Goal: Task Accomplishment & Management: Use online tool/utility

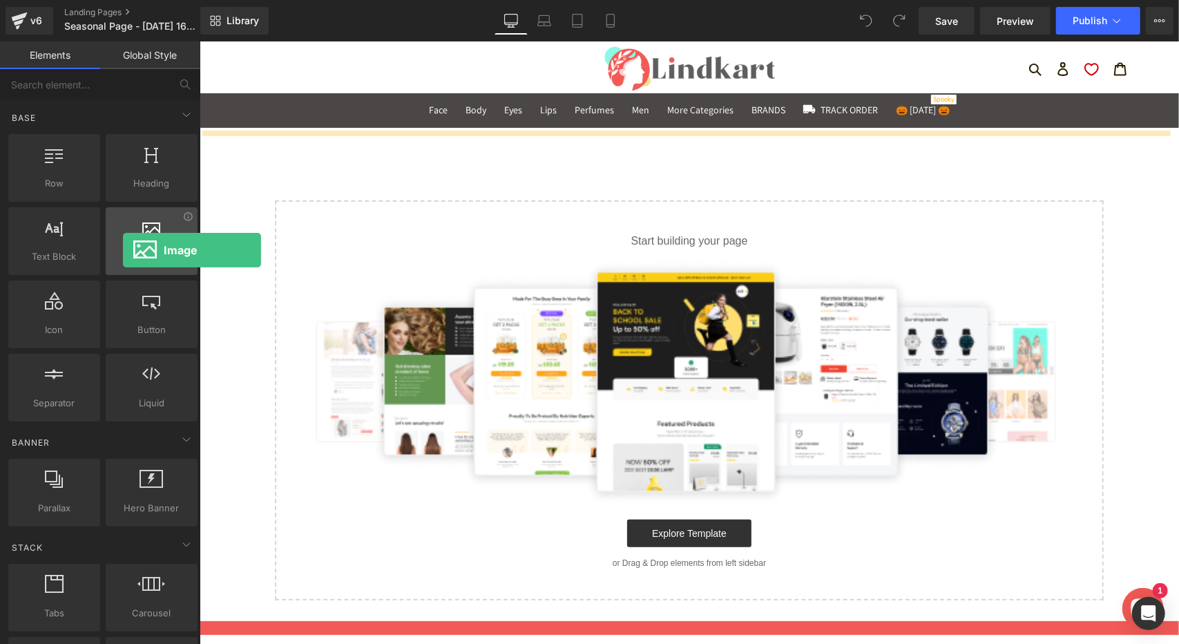
drag, startPoint x: 145, startPoint y: 253, endPoint x: 123, endPoint y: 250, distance: 22.3
click at [123, 250] on span "Image" at bounding box center [152, 256] width 84 height 15
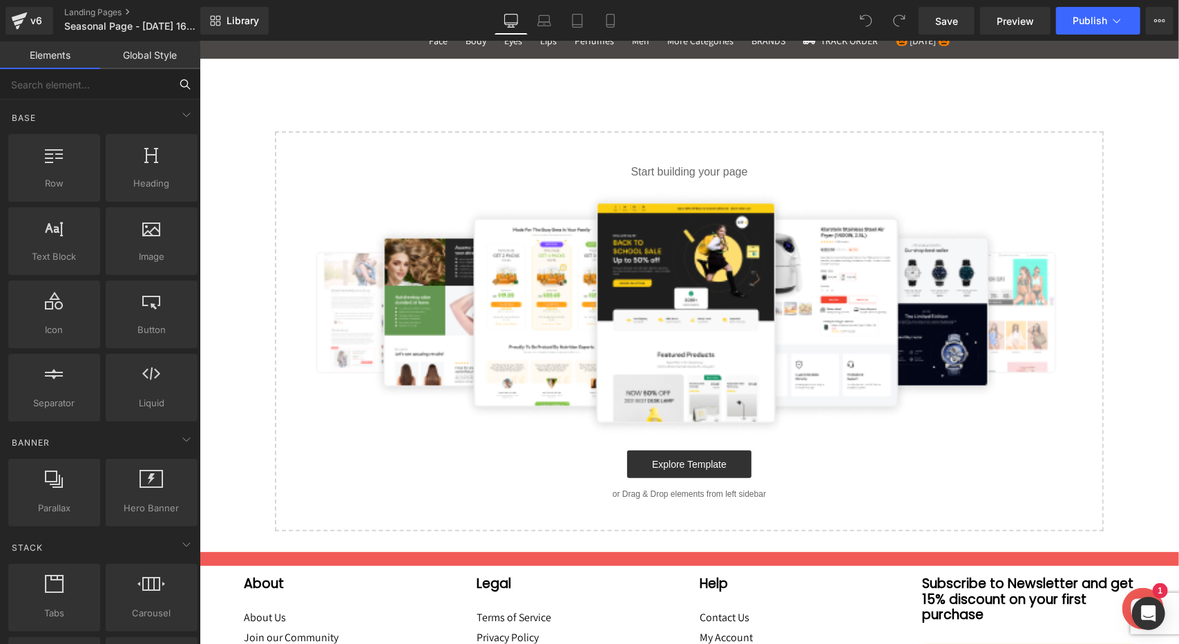
click at [106, 81] on input "text" at bounding box center [85, 84] width 170 height 30
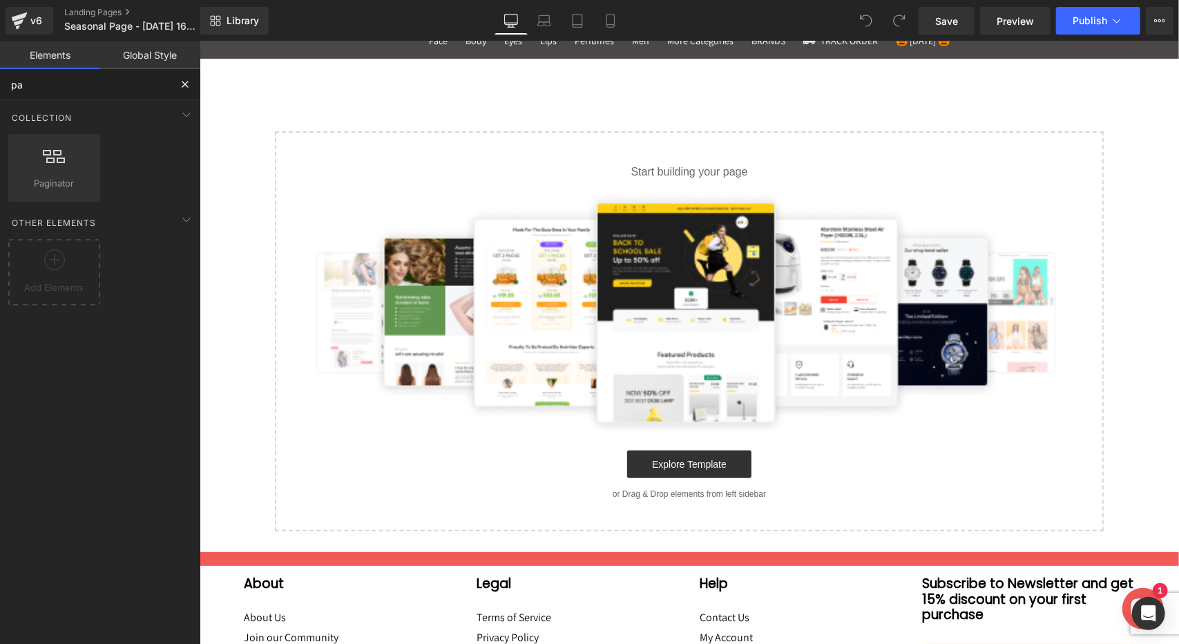
type input "p"
type input "b"
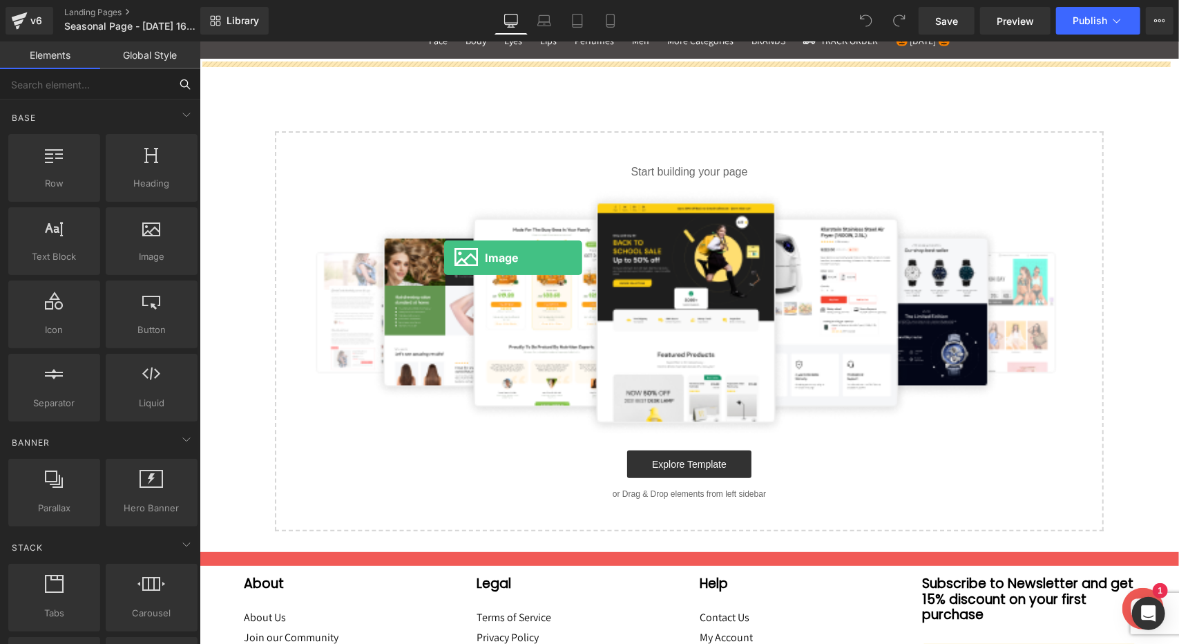
drag, startPoint x: 355, startPoint y: 289, endPoint x: 443, endPoint y: 257, distance: 93.9
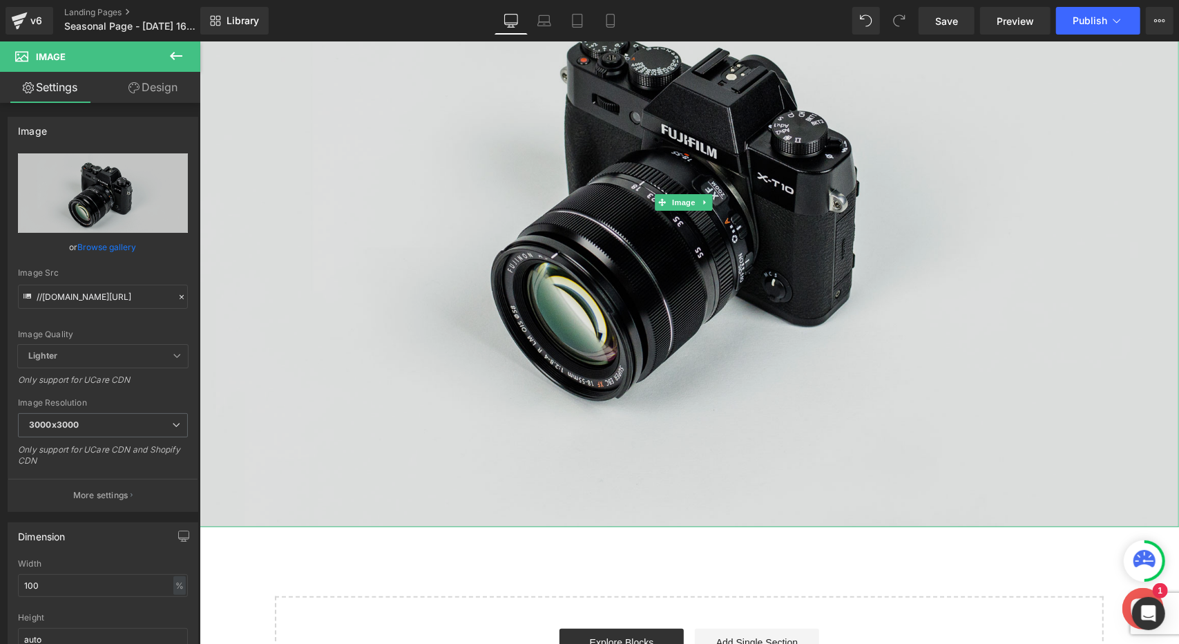
scroll to position [207, 0]
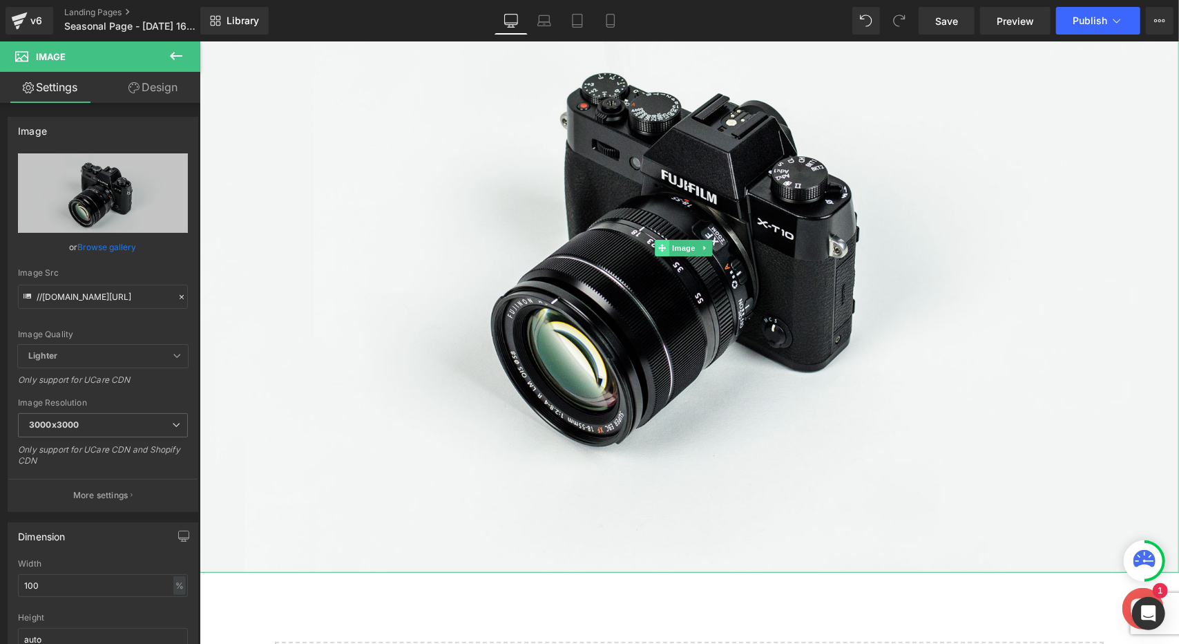
click at [662, 244] on icon at bounding box center [662, 248] width 8 height 8
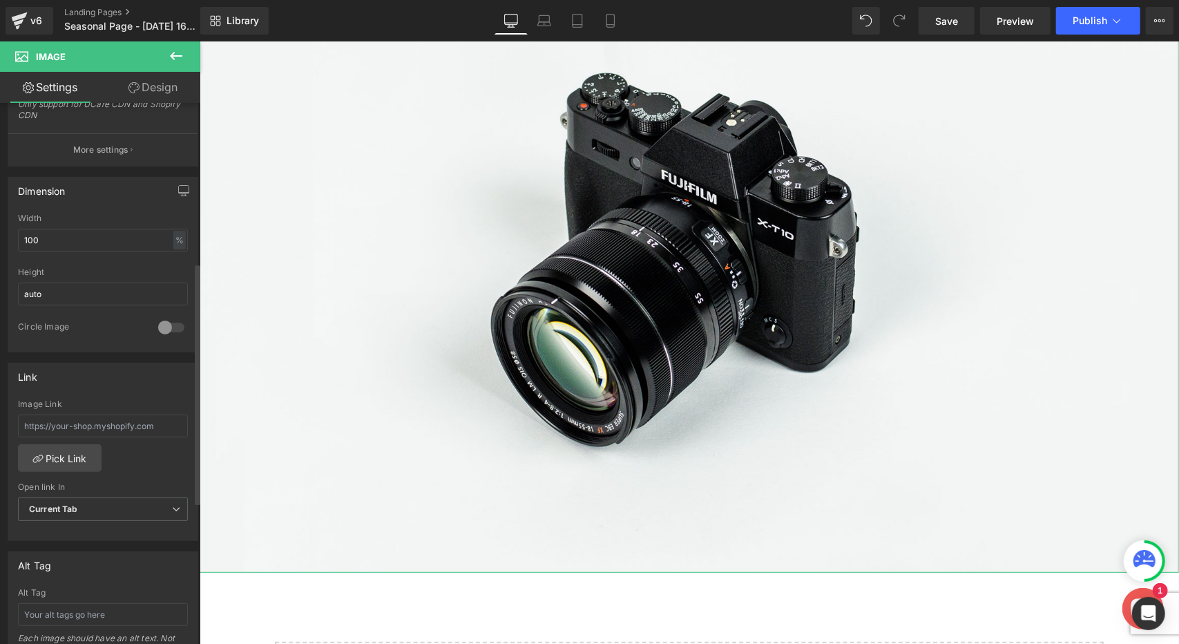
scroll to position [414, 0]
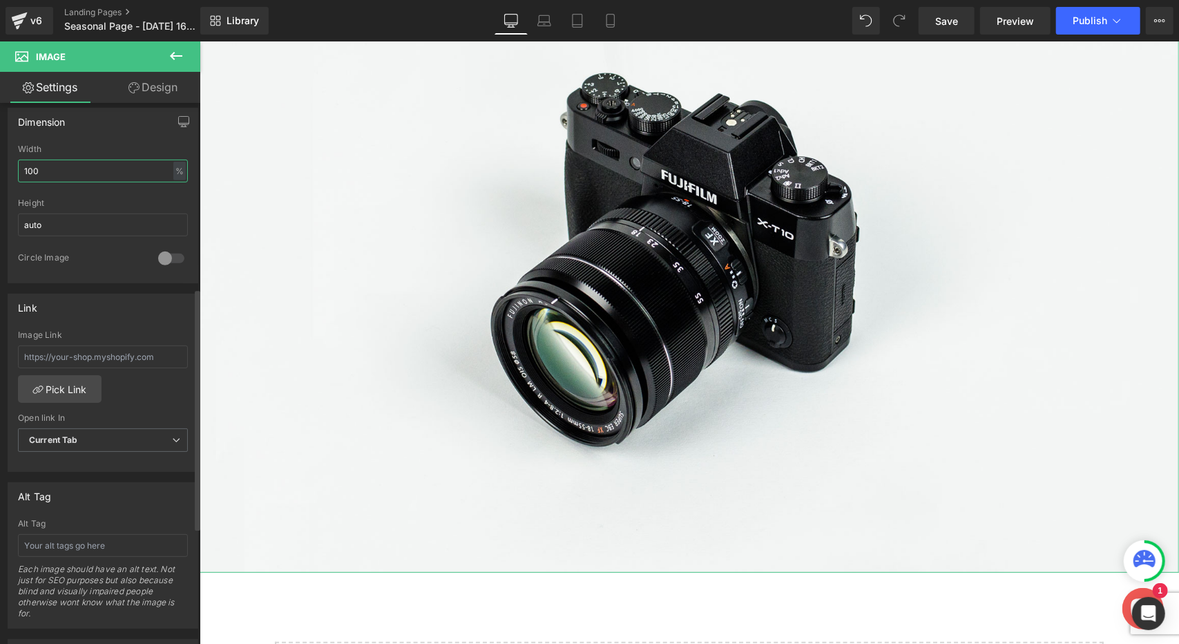
click at [33, 170] on input "100" at bounding box center [103, 171] width 170 height 23
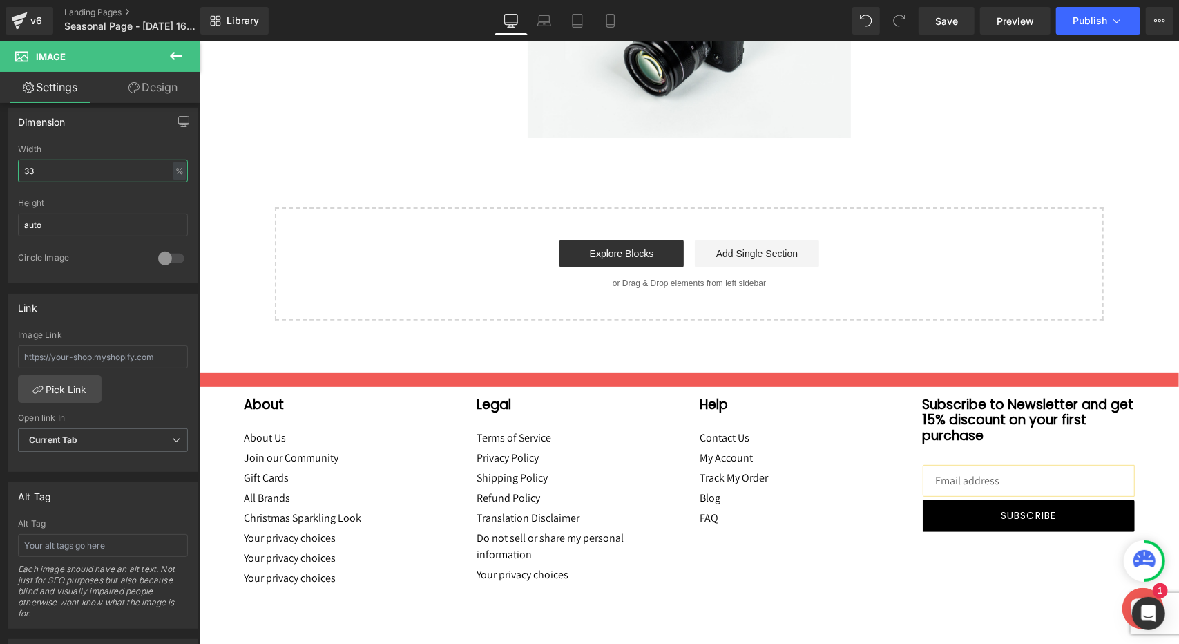
type input "33"
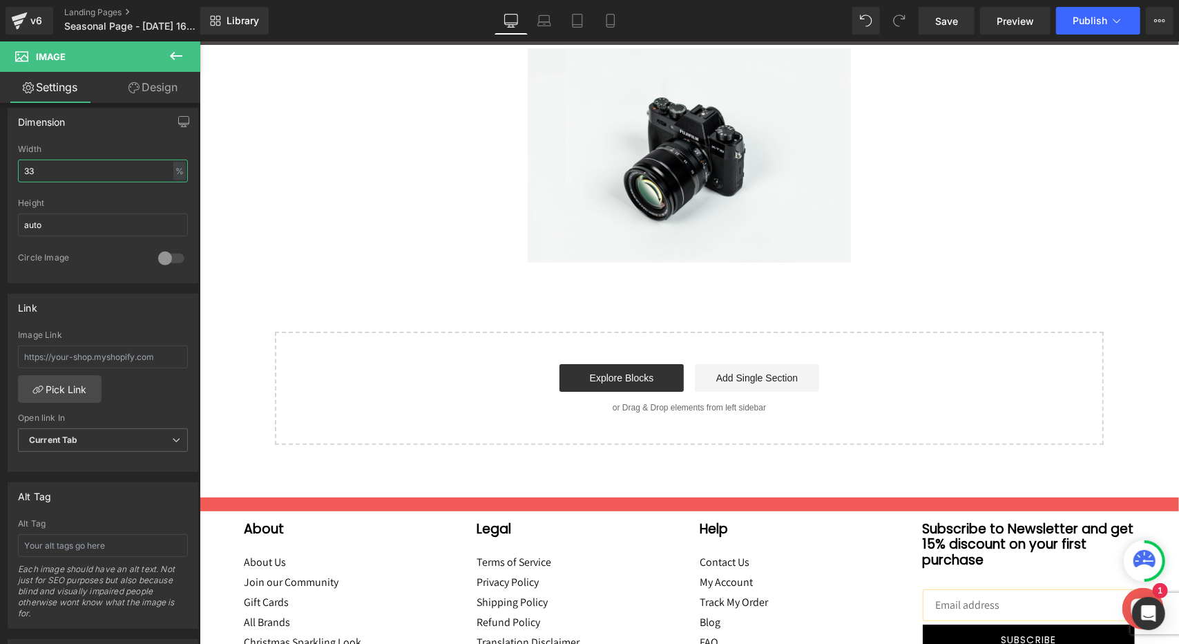
scroll to position [0, 0]
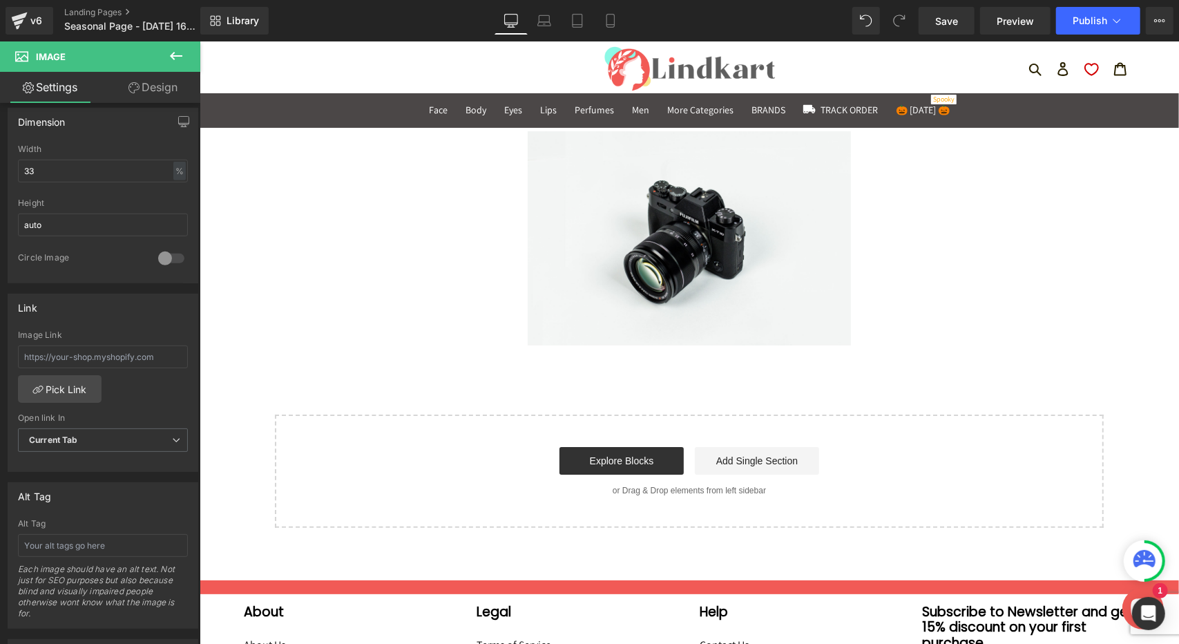
click at [174, 53] on icon at bounding box center [176, 56] width 12 height 8
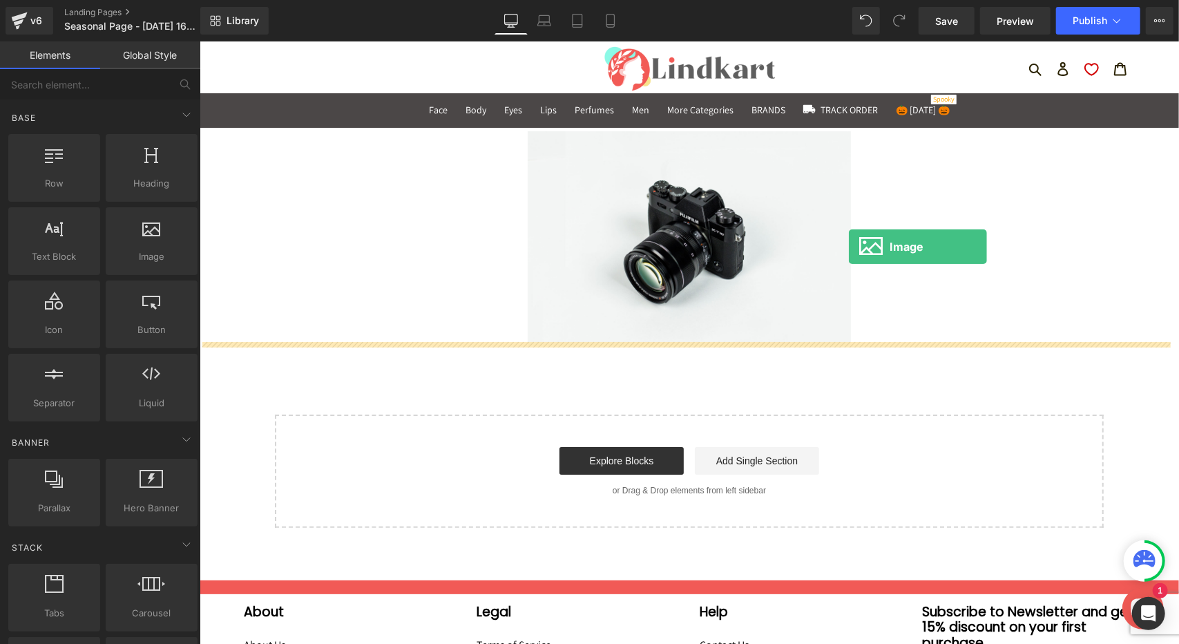
drag, startPoint x: 354, startPoint y: 295, endPoint x: 848, endPoint y: 246, distance: 496.9
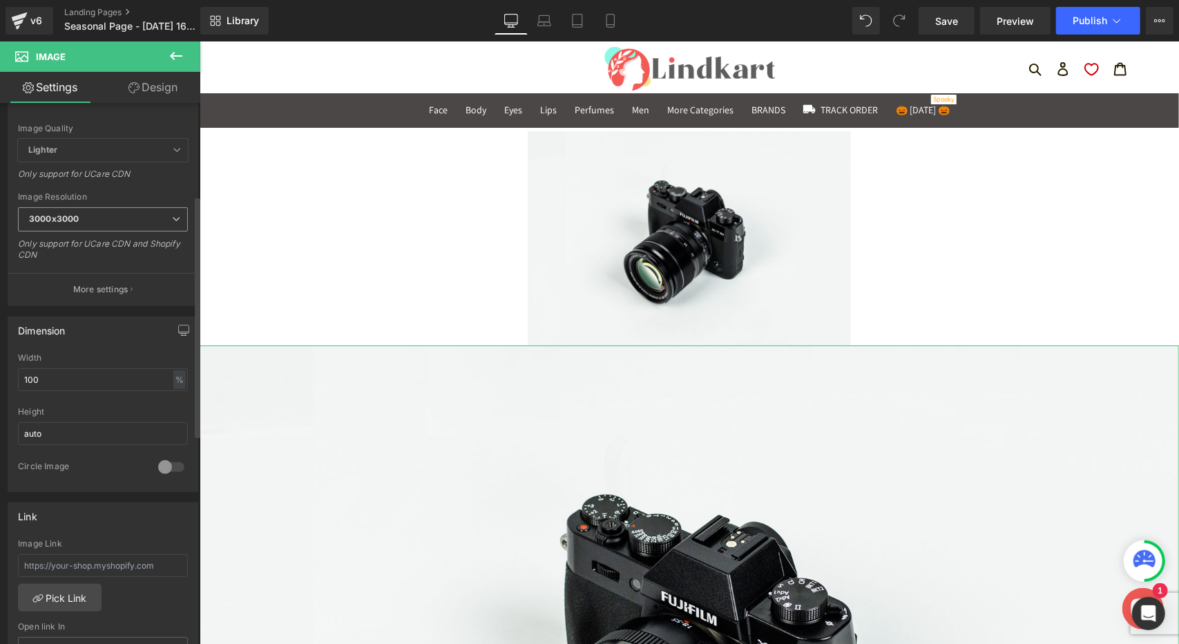
scroll to position [207, 0]
click at [37, 370] on input "100" at bounding box center [103, 378] width 170 height 23
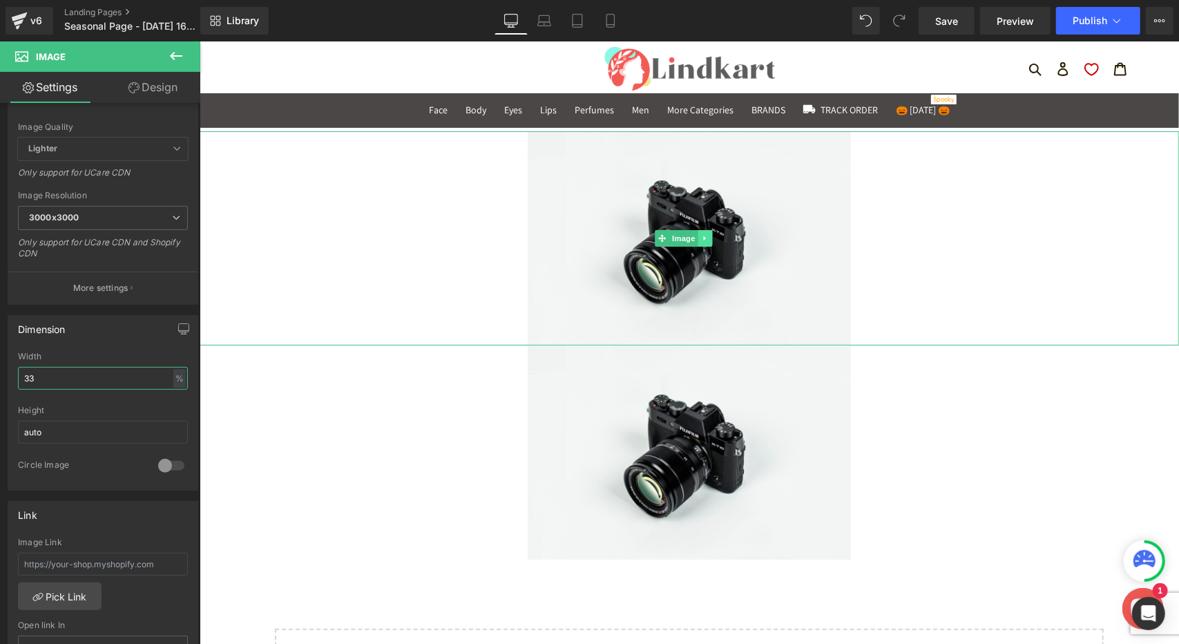
type input "33"
click at [702, 235] on icon at bounding box center [705, 237] width 8 height 8
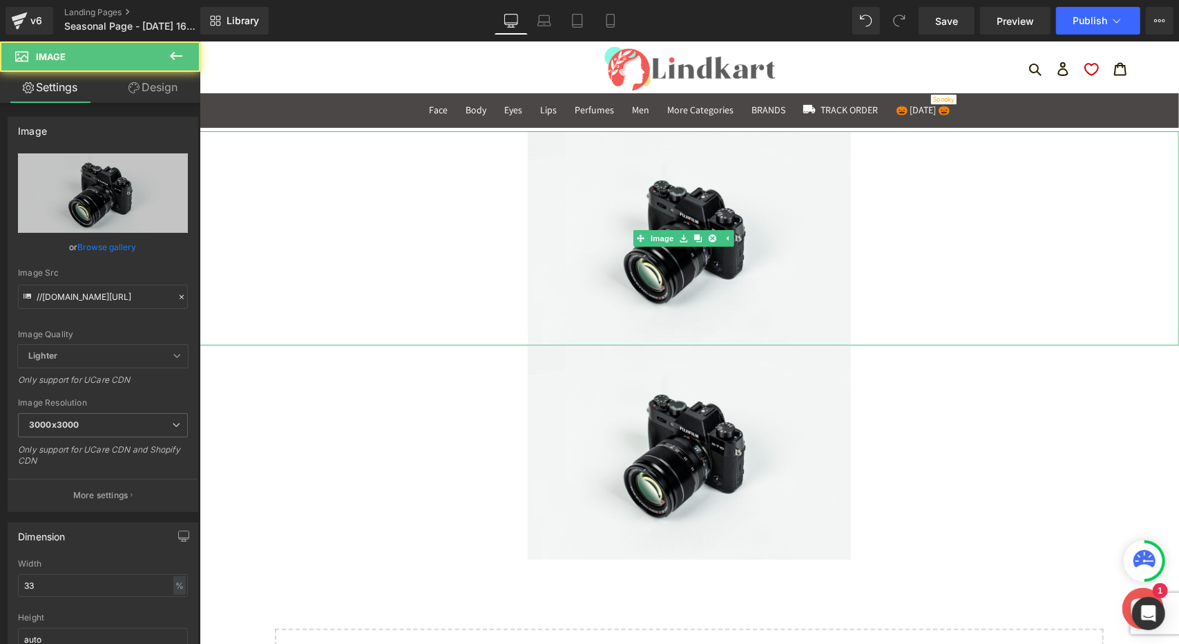
click at [939, 254] on div at bounding box center [688, 238] width 979 height 214
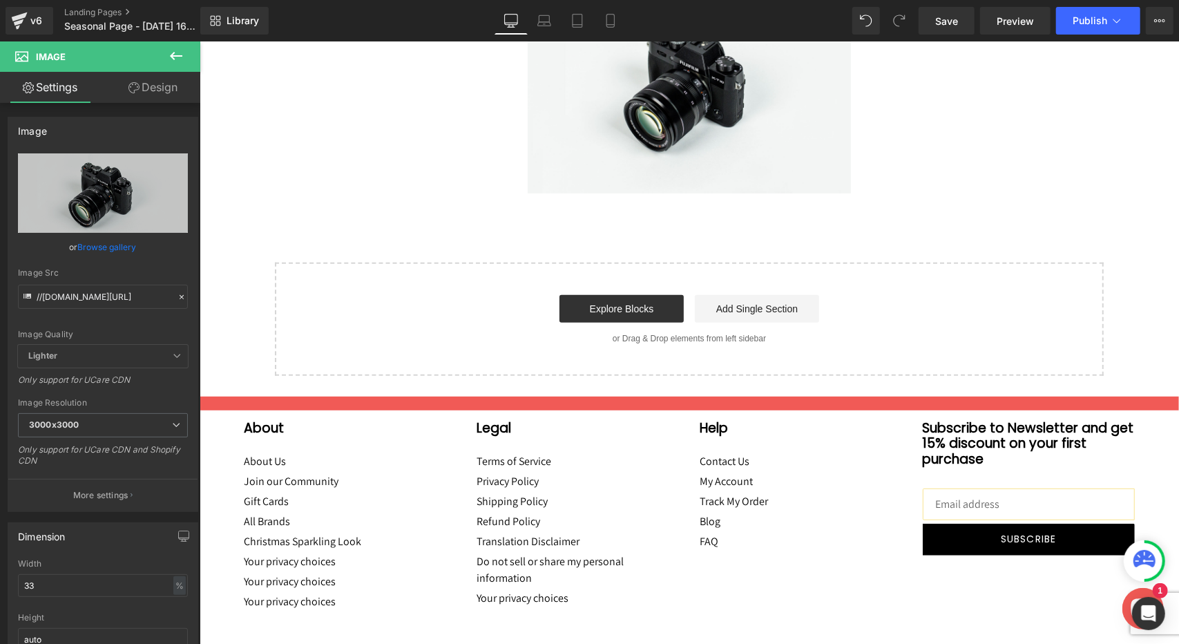
scroll to position [366, 0]
click at [176, 54] on icon at bounding box center [176, 56] width 17 height 17
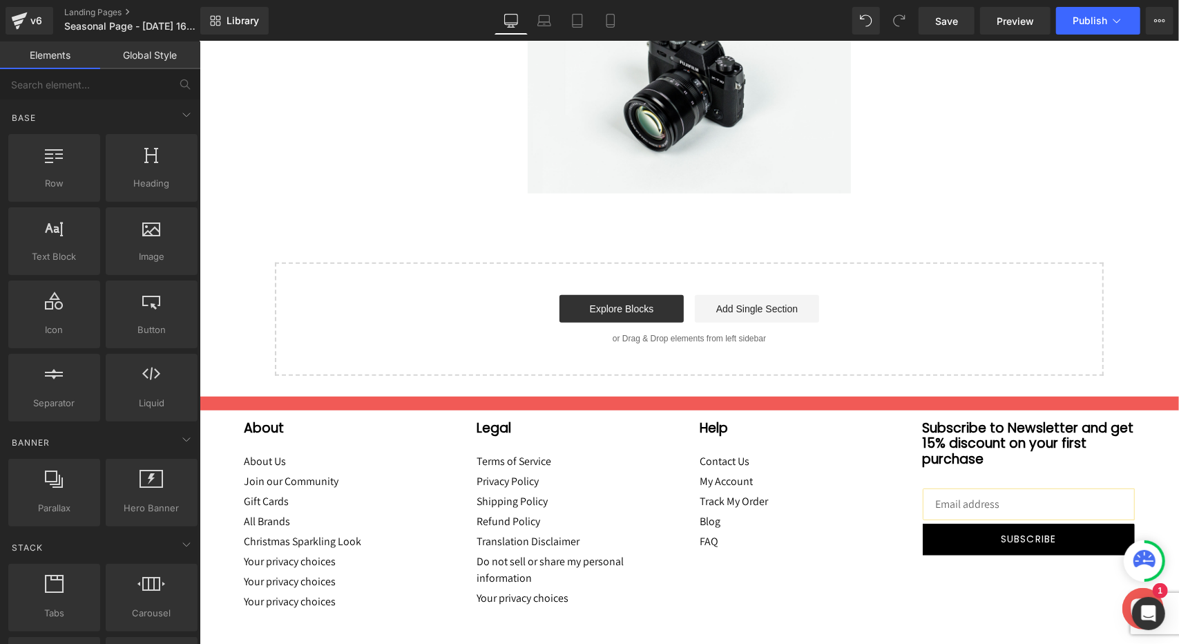
click at [151, 64] on link "Global Style" at bounding box center [150, 55] width 100 height 28
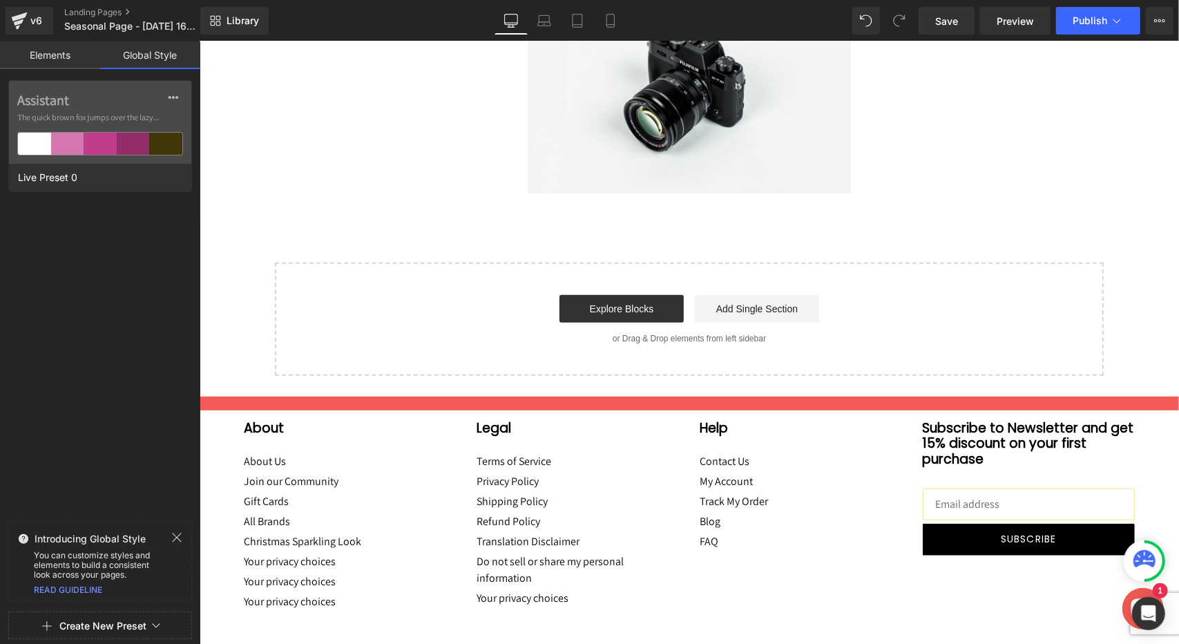
click at [51, 62] on link "Elements" at bounding box center [50, 55] width 100 height 28
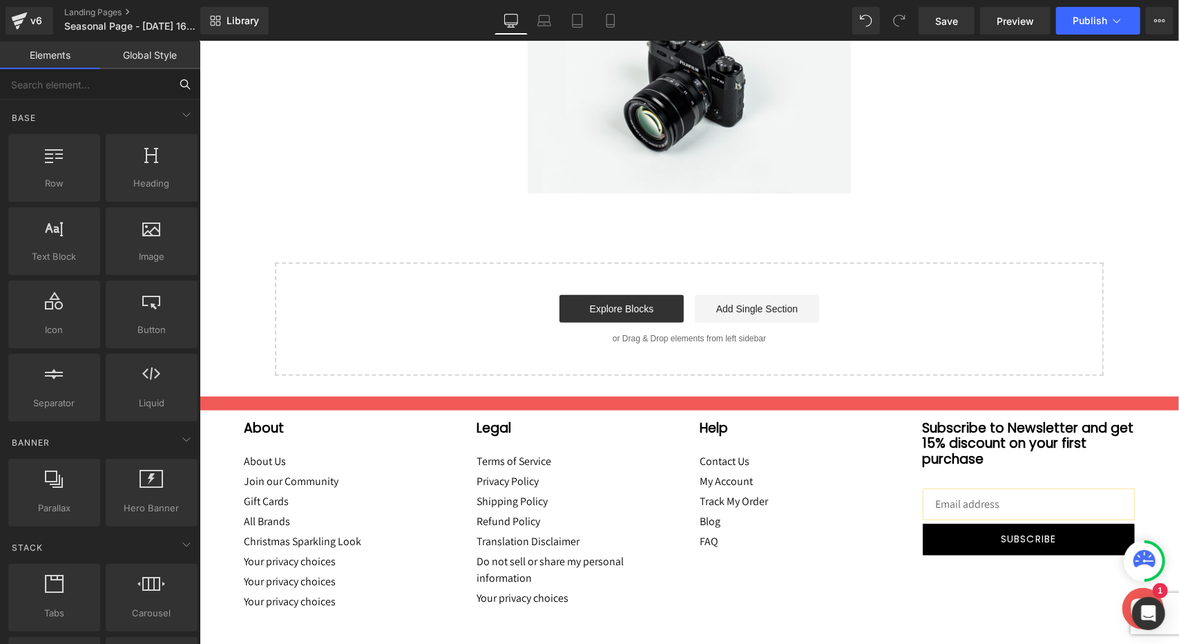
click at [73, 86] on input "text" at bounding box center [85, 84] width 170 height 30
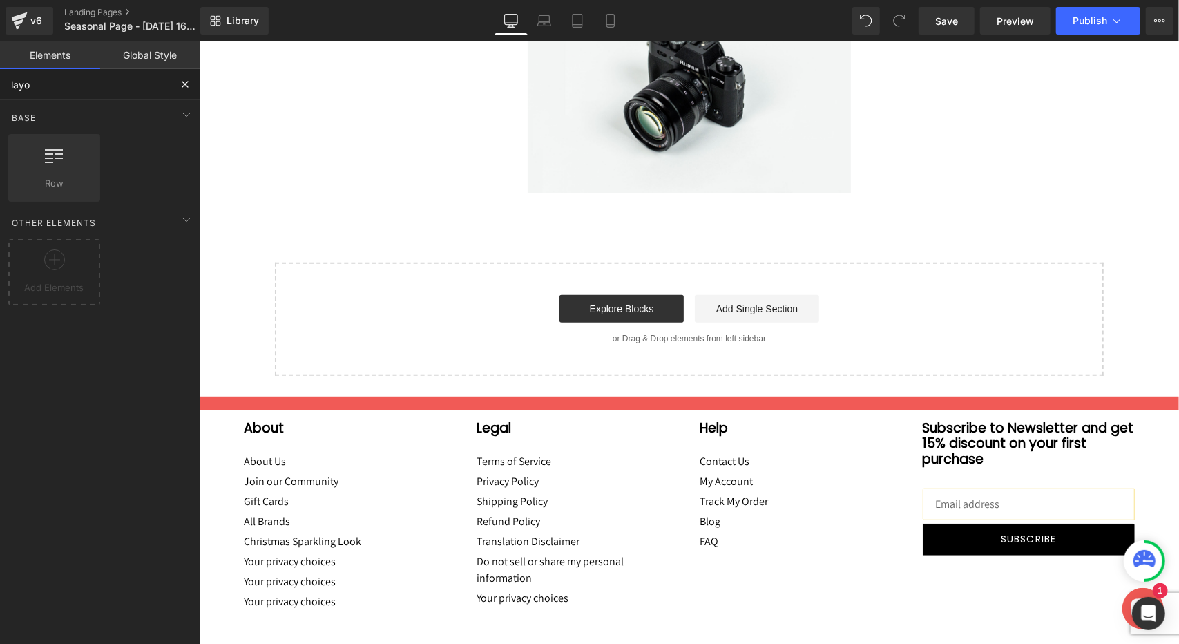
type input "layou"
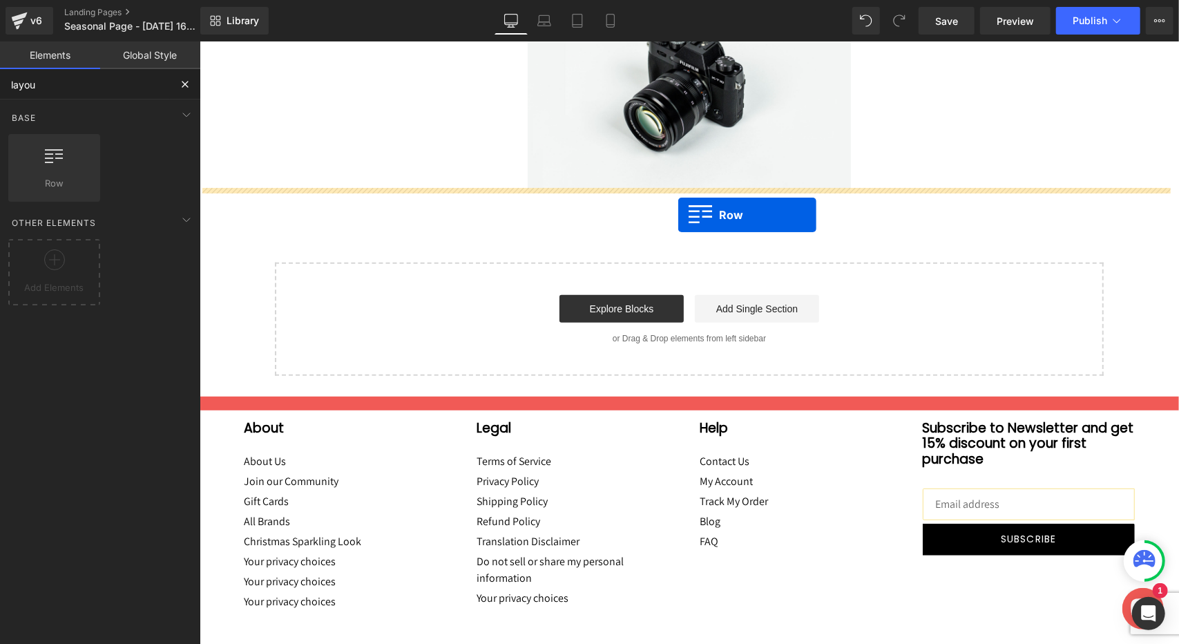
drag, startPoint x: 251, startPoint y: 224, endPoint x: 677, endPoint y: 214, distance: 426.9
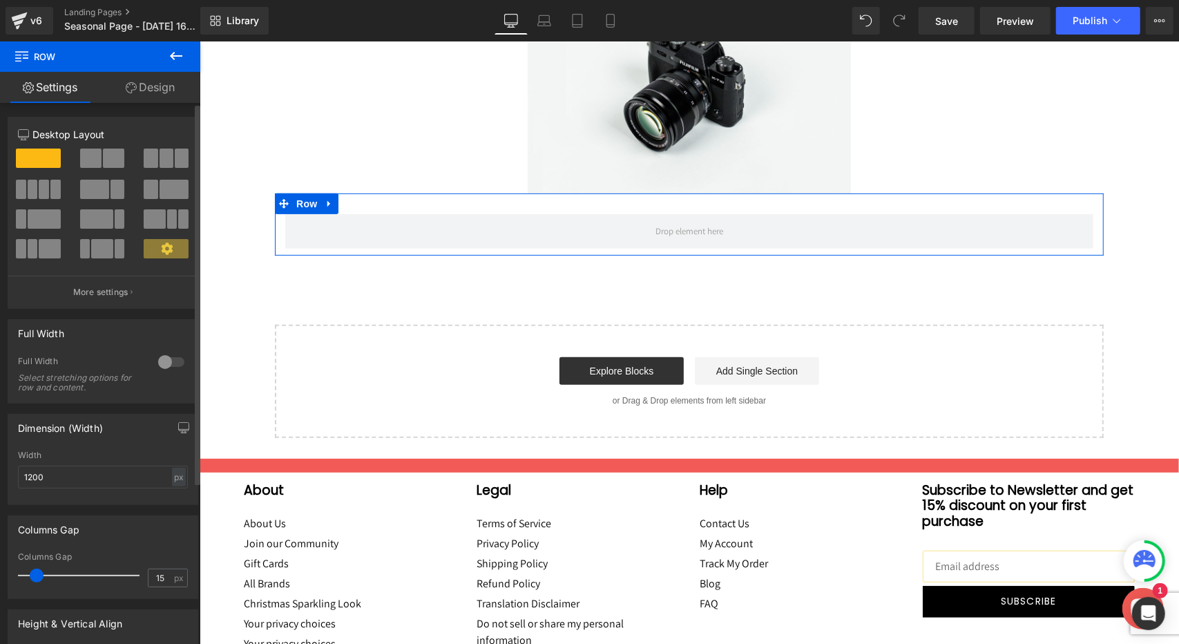
click at [175, 161] on span at bounding box center [182, 157] width 14 height 19
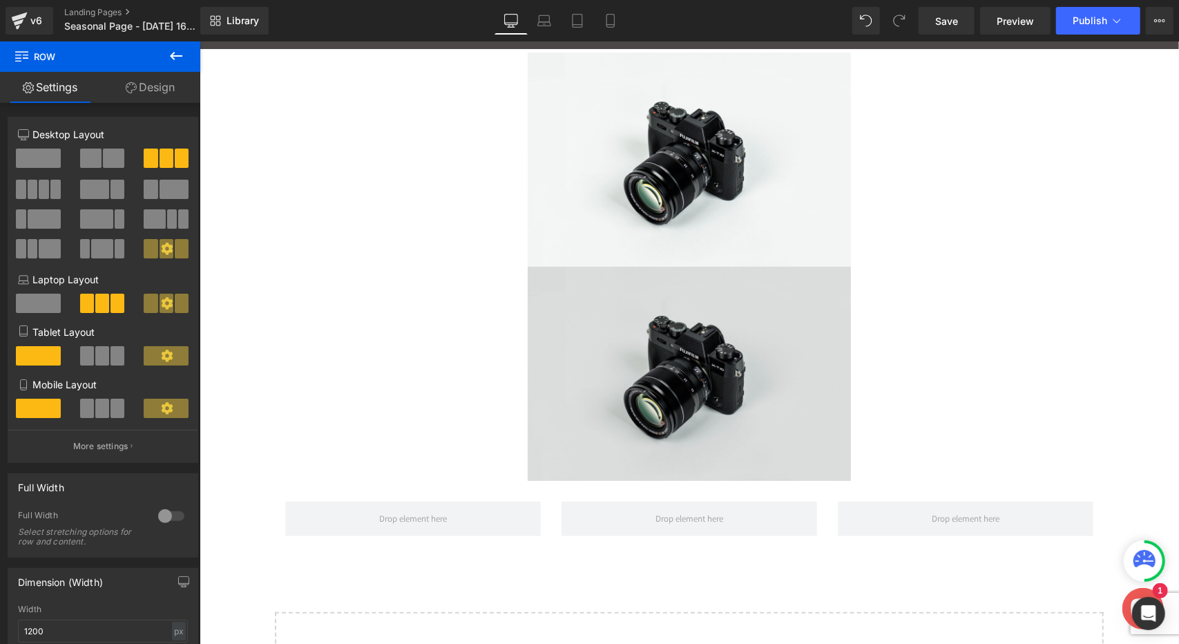
scroll to position [21, 0]
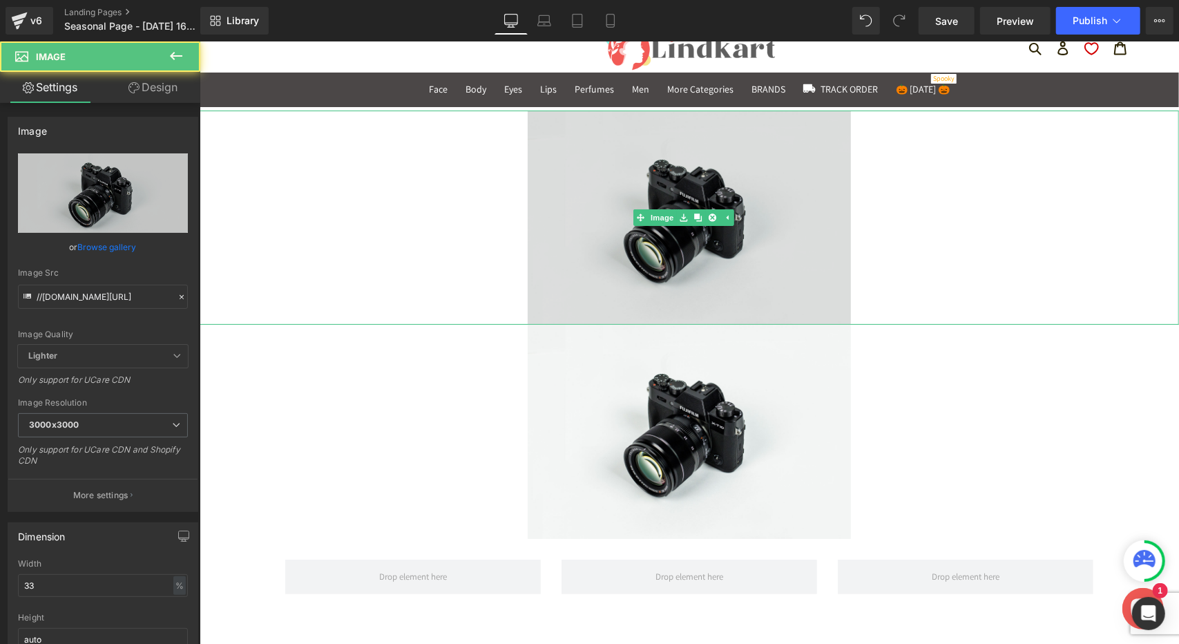
click at [785, 193] on img at bounding box center [688, 217] width 323 height 214
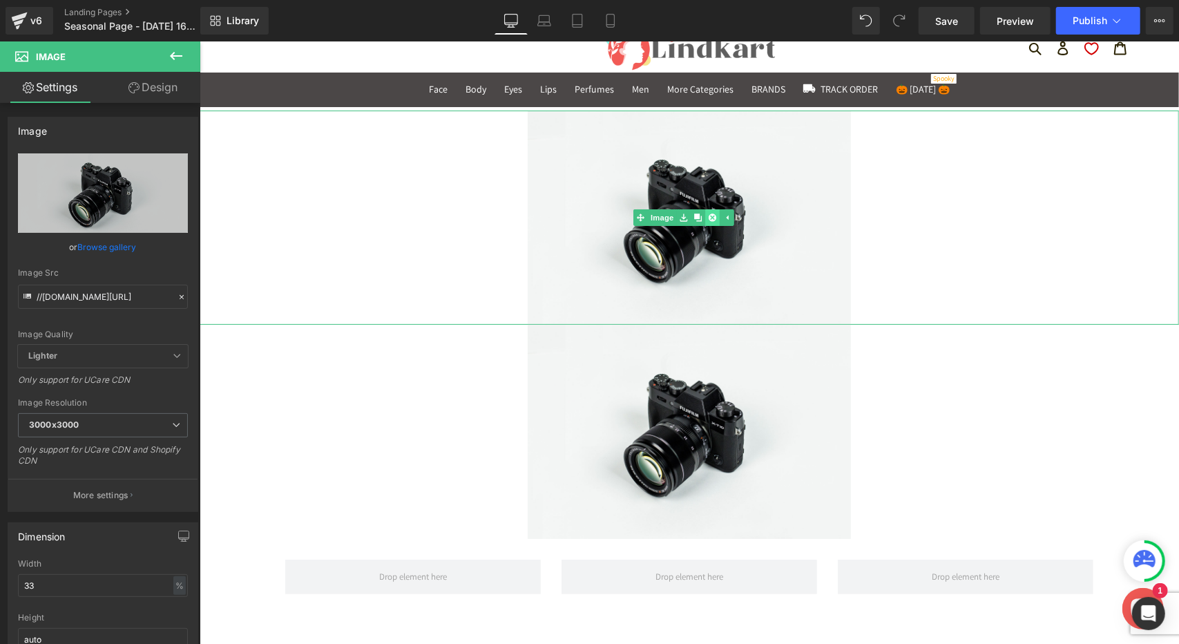
click at [706, 218] on link at bounding box center [712, 217] width 15 height 17
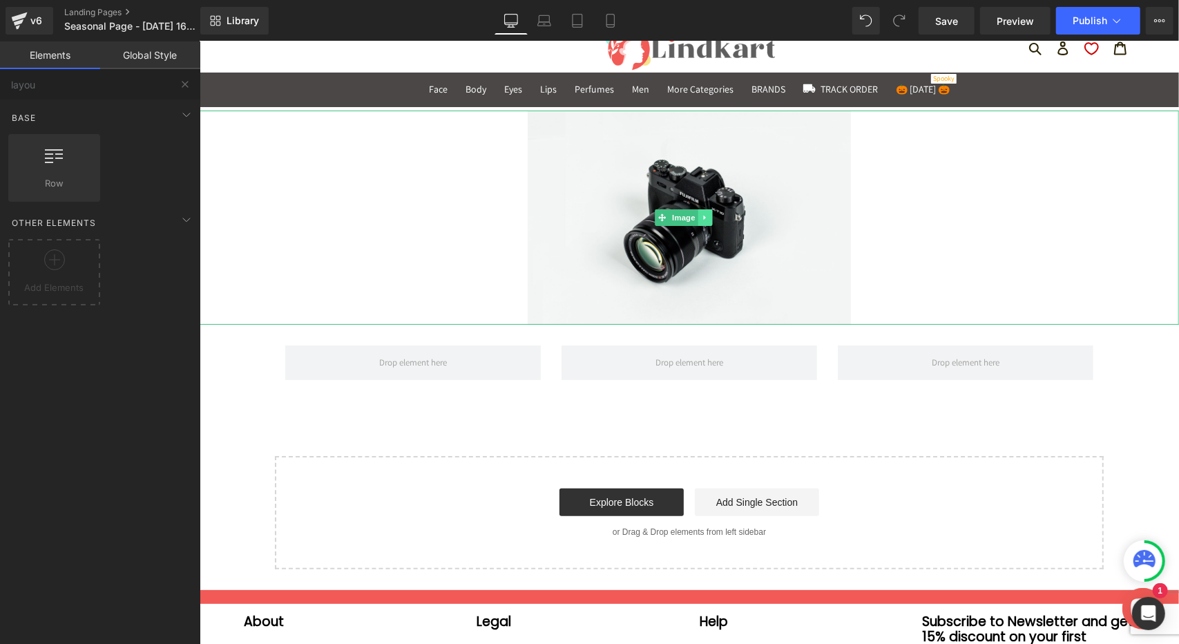
click at [704, 218] on icon at bounding box center [705, 217] width 8 height 8
click at [712, 218] on icon at bounding box center [712, 217] width 8 height 8
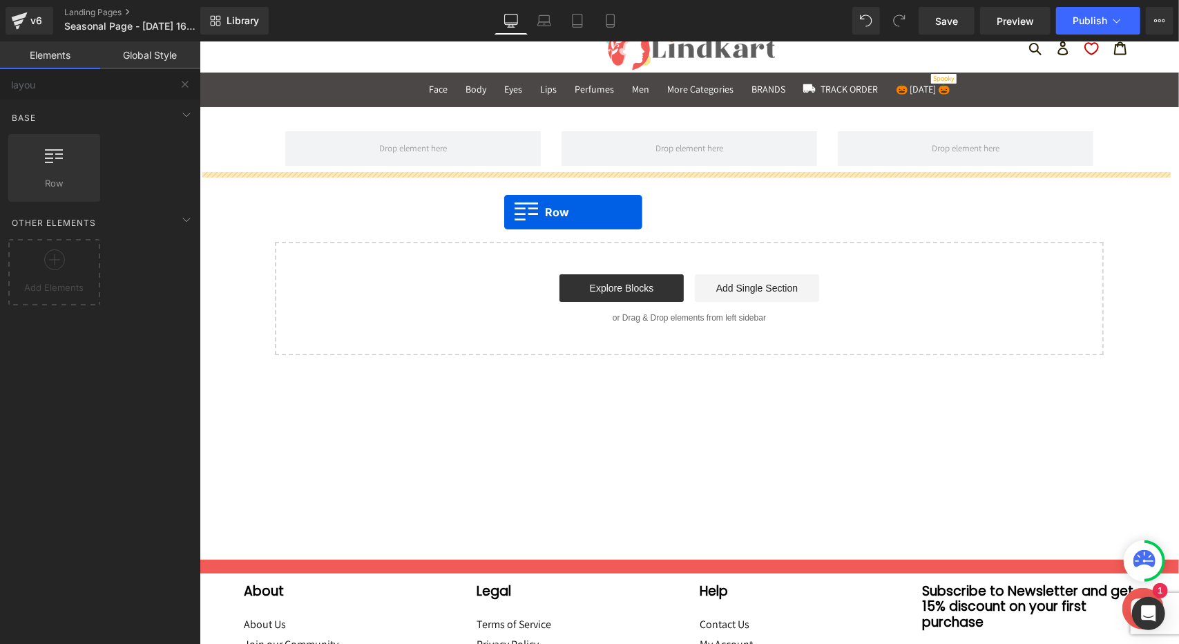
drag, startPoint x: 245, startPoint y: 208, endPoint x: 503, endPoint y: 211, distance: 258.3
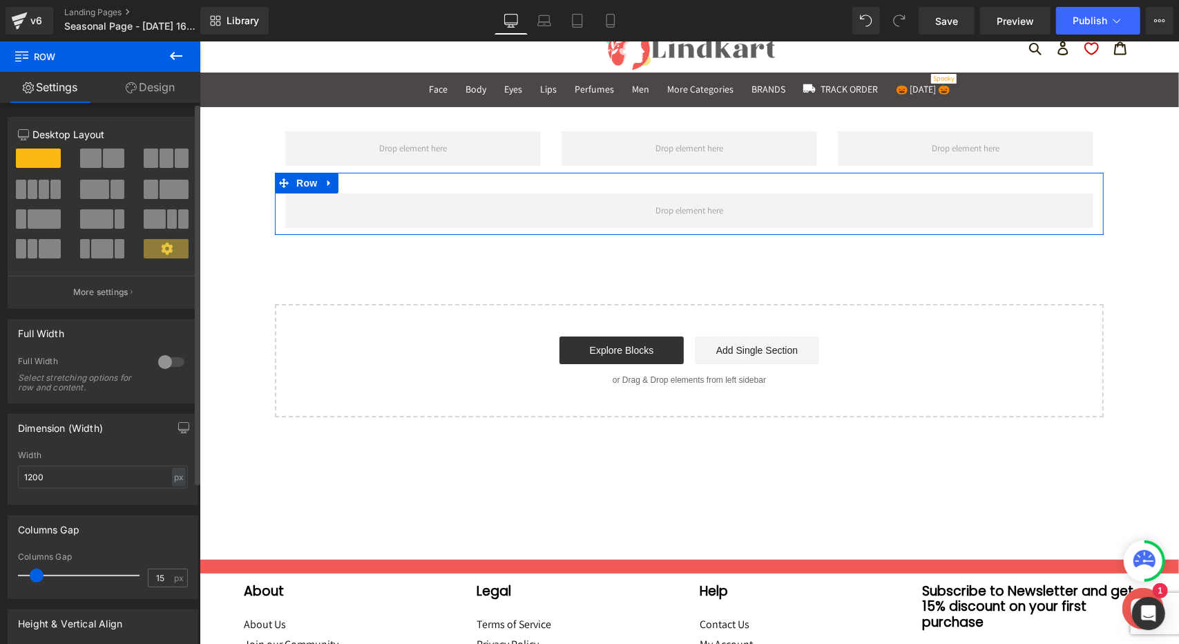
click at [153, 161] on span at bounding box center [151, 157] width 14 height 19
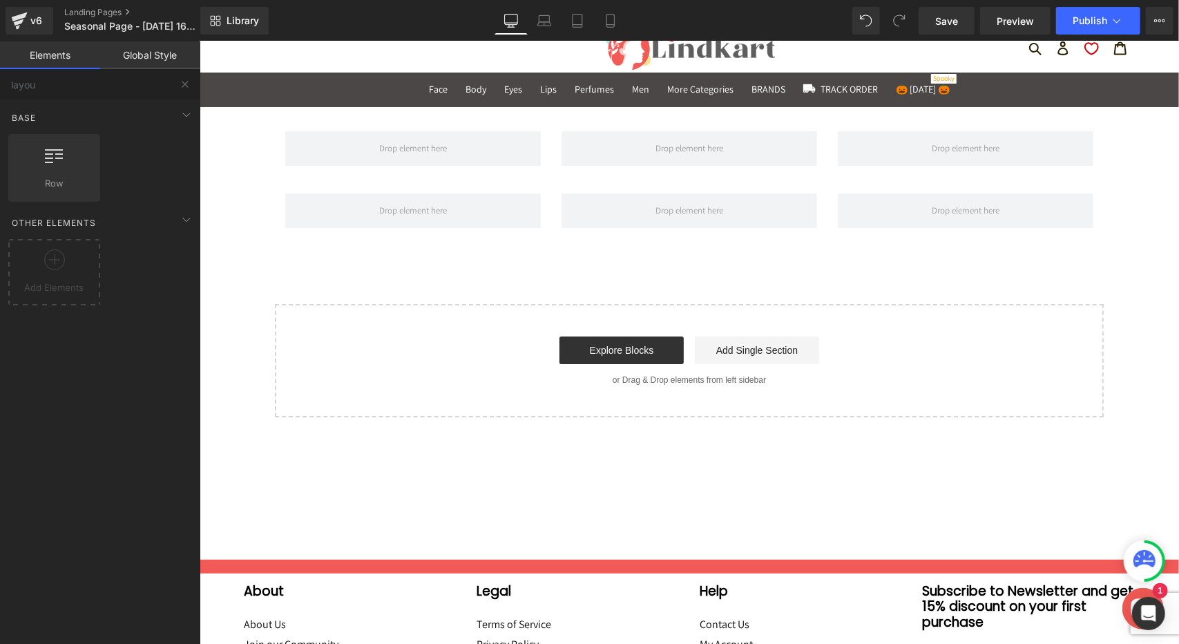
click at [477, 260] on div "Row Row Select your layout" at bounding box center [688, 263] width 979 height 307
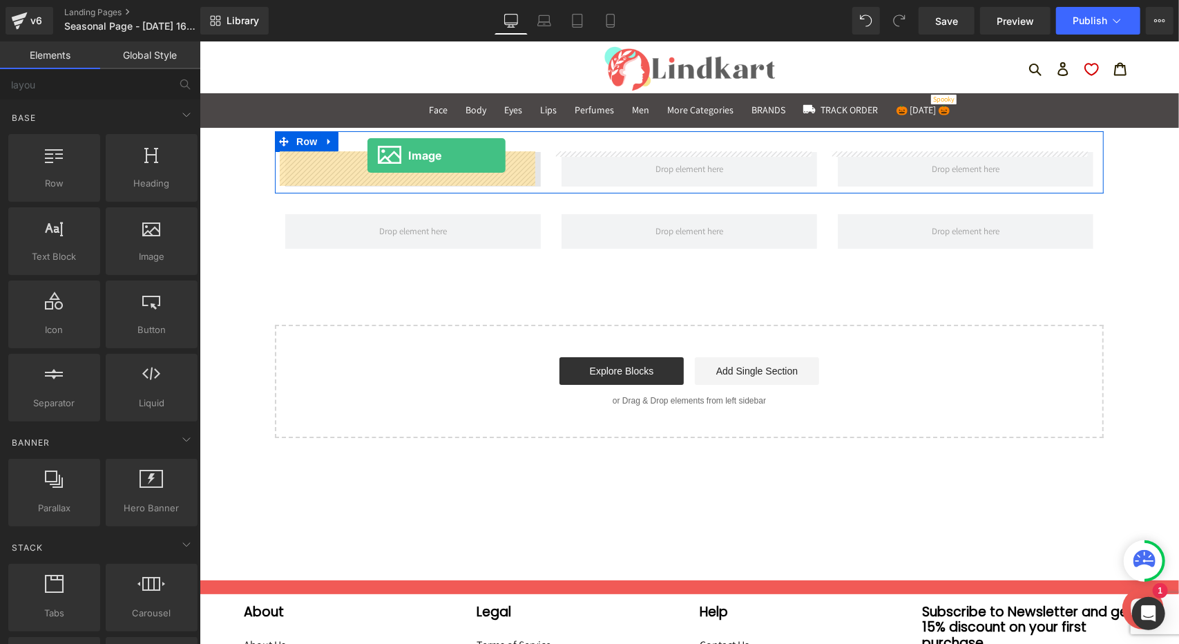
drag, startPoint x: 352, startPoint y: 289, endPoint x: 367, endPoint y: 155, distance: 135.4
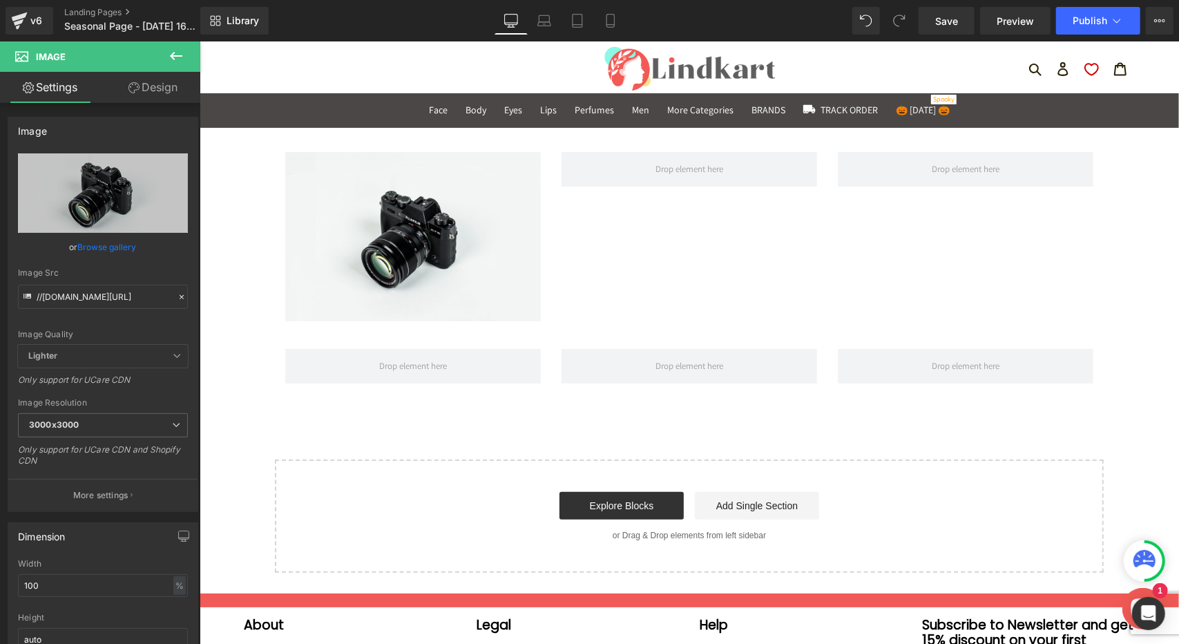
click at [173, 57] on icon at bounding box center [176, 56] width 12 height 8
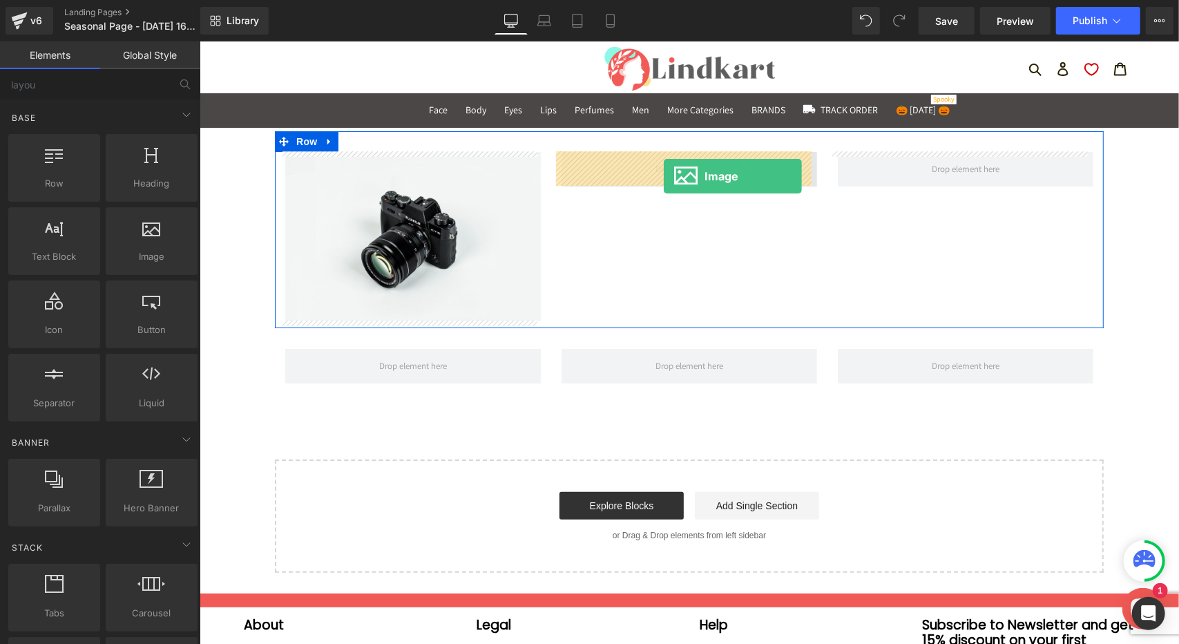
drag, startPoint x: 349, startPoint y: 244, endPoint x: 663, endPoint y: 175, distance: 321.0
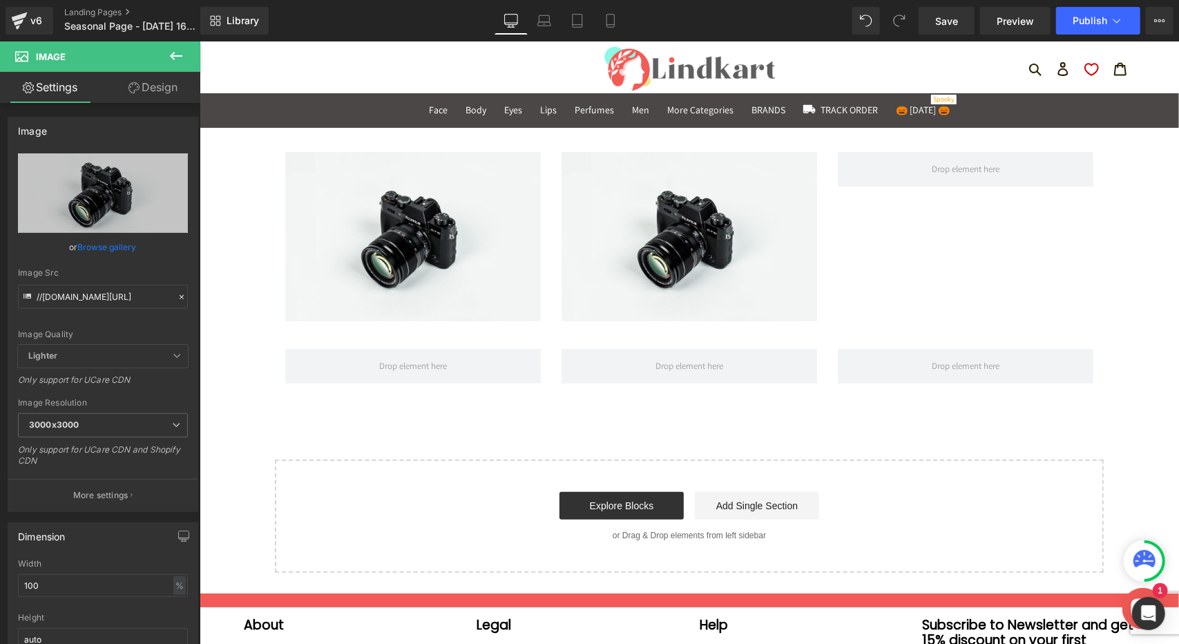
click at [172, 57] on icon at bounding box center [176, 56] width 12 height 8
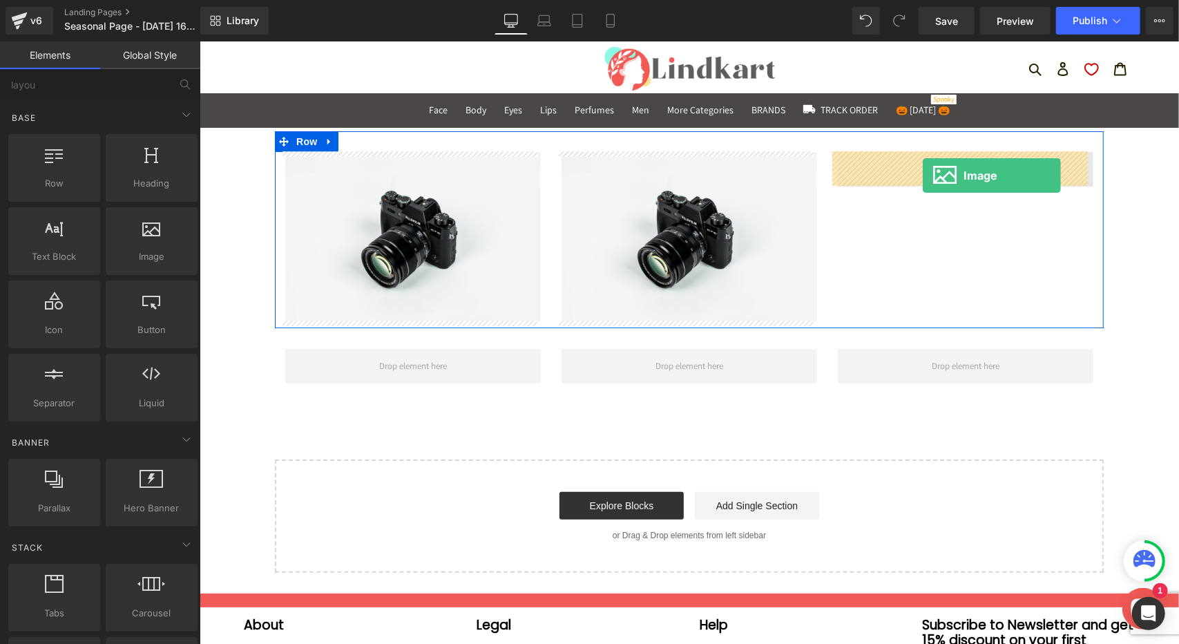
drag, startPoint x: 347, startPoint y: 280, endPoint x: 922, endPoint y: 175, distance: 584.9
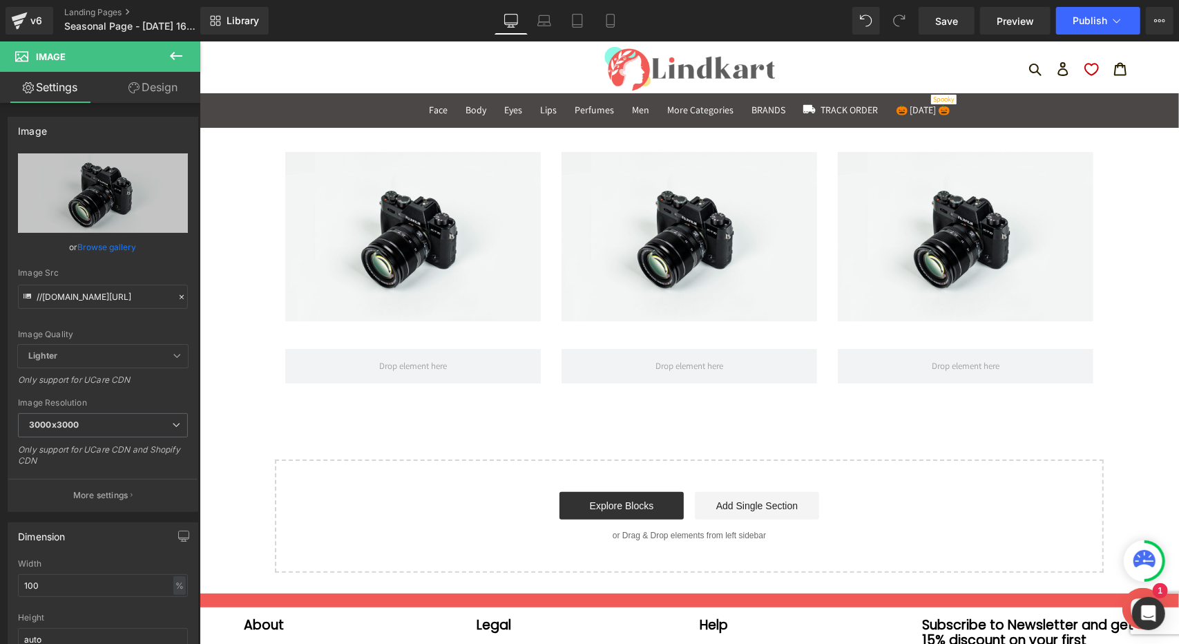
click at [182, 60] on icon at bounding box center [176, 56] width 17 height 17
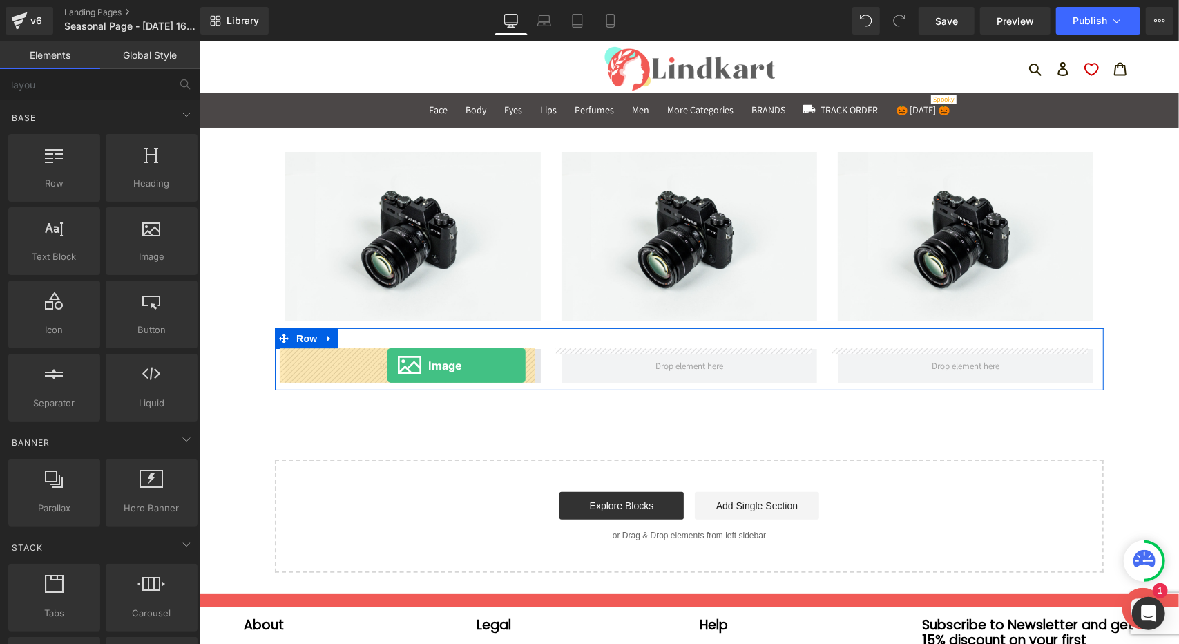
drag, startPoint x: 239, startPoint y: 287, endPoint x: 387, endPoint y: 365, distance: 167.1
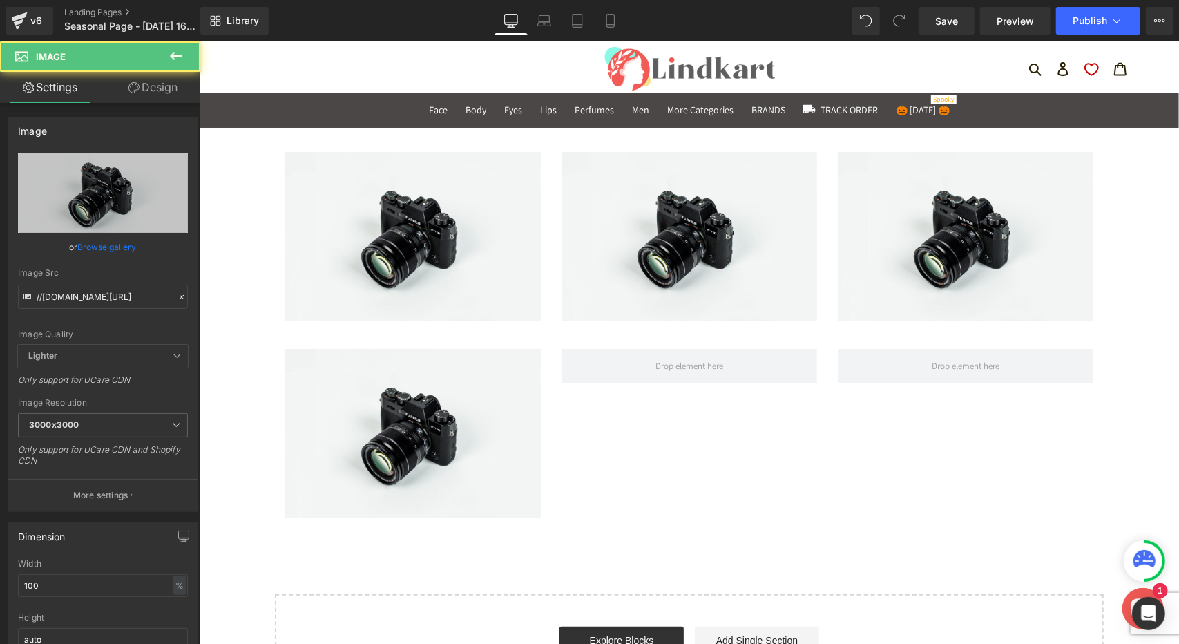
click at [174, 55] on icon at bounding box center [176, 56] width 17 height 17
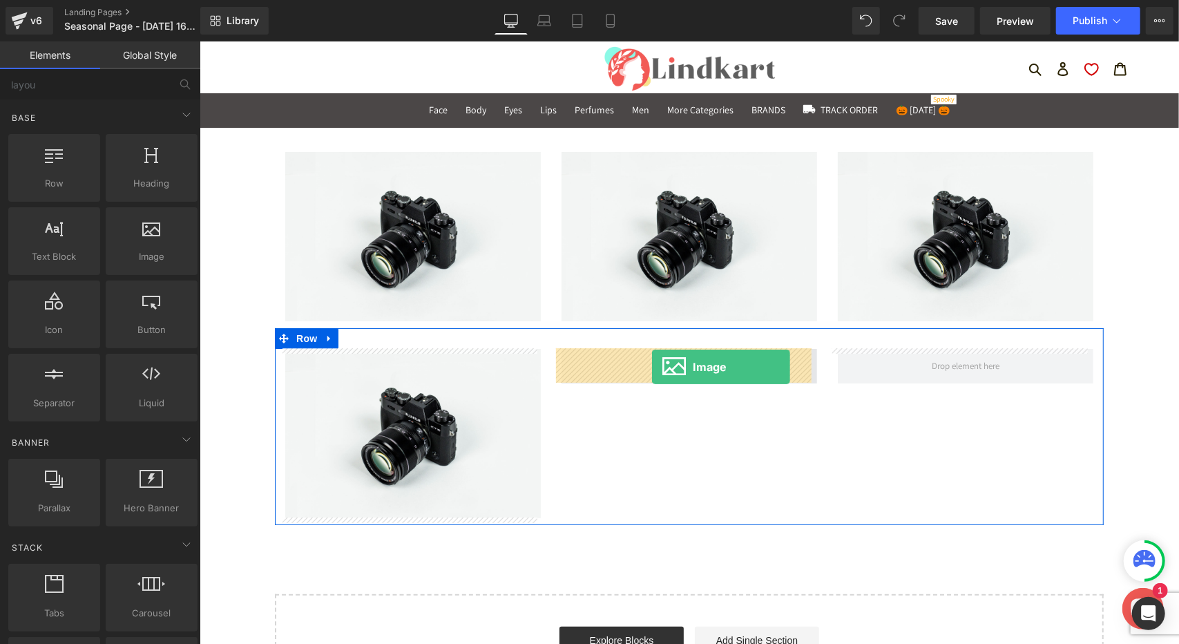
drag, startPoint x: 349, startPoint y: 279, endPoint x: 651, endPoint y: 366, distance: 314.1
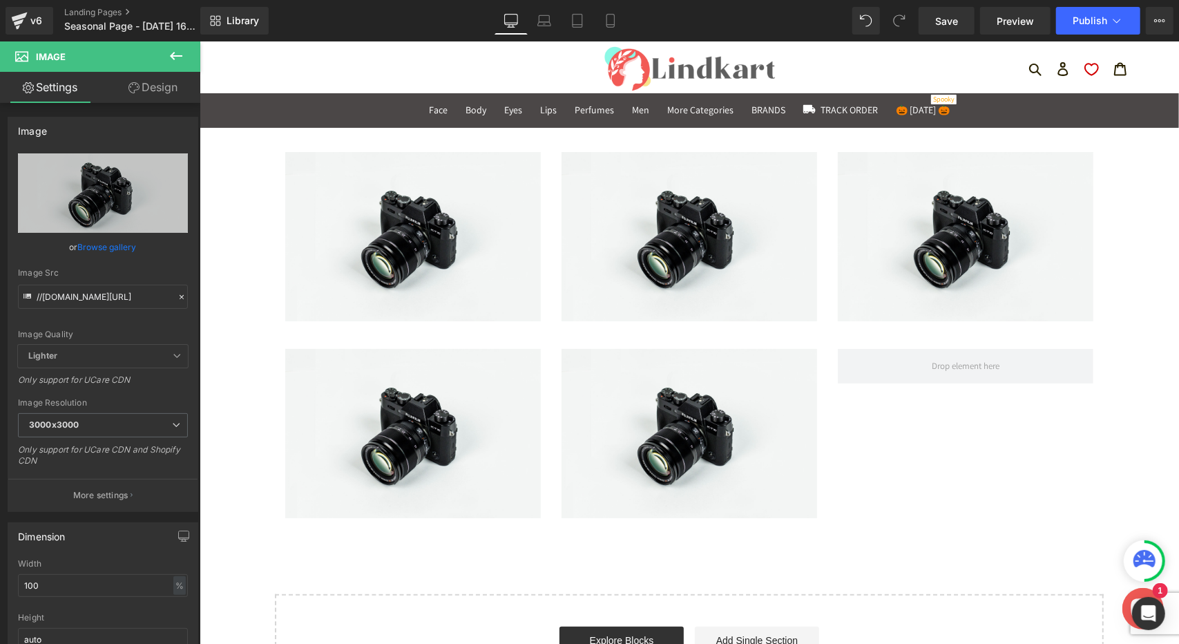
click at [175, 55] on icon at bounding box center [176, 56] width 17 height 17
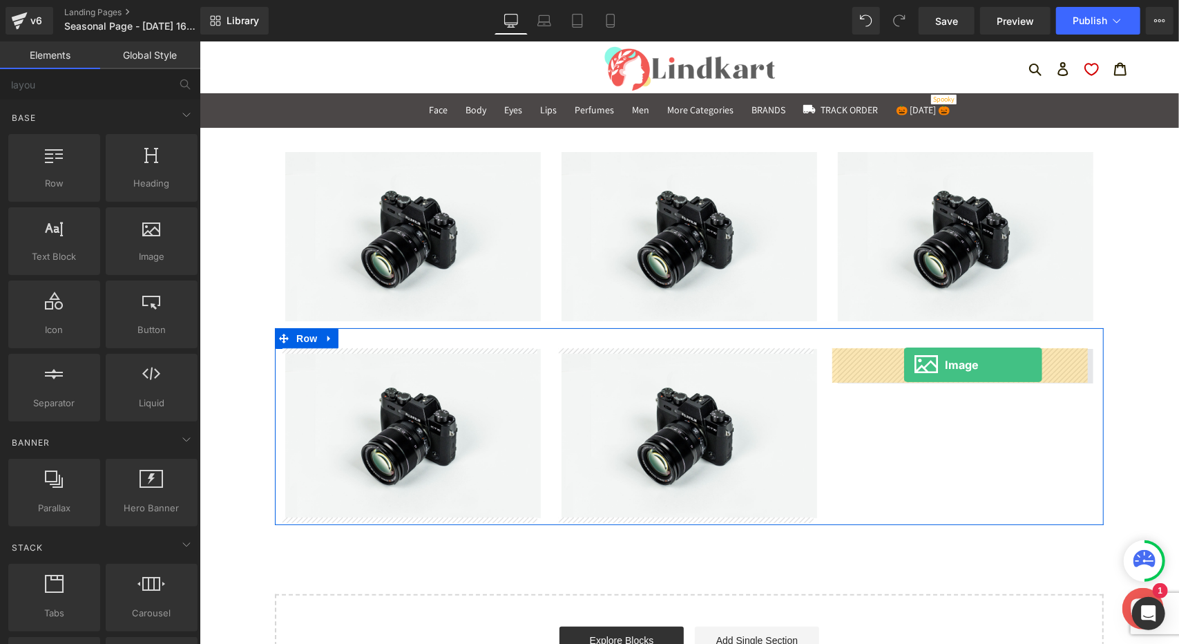
drag, startPoint x: 355, startPoint y: 296, endPoint x: 903, endPoint y: 364, distance: 552.5
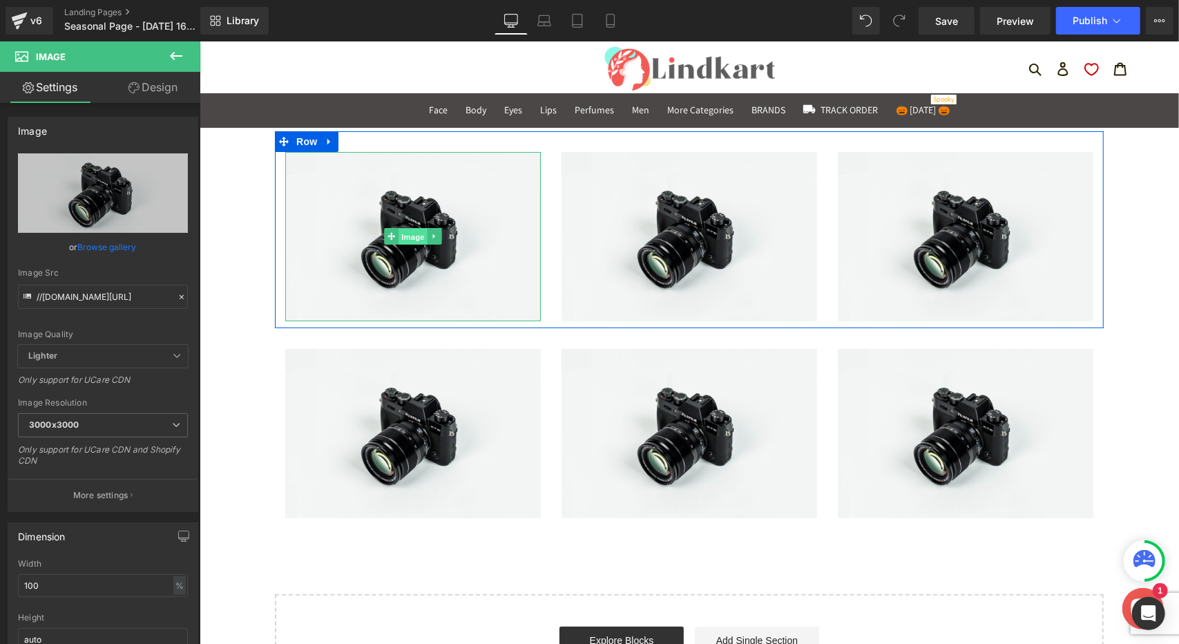
click at [407, 239] on span "Image" at bounding box center [412, 236] width 29 height 17
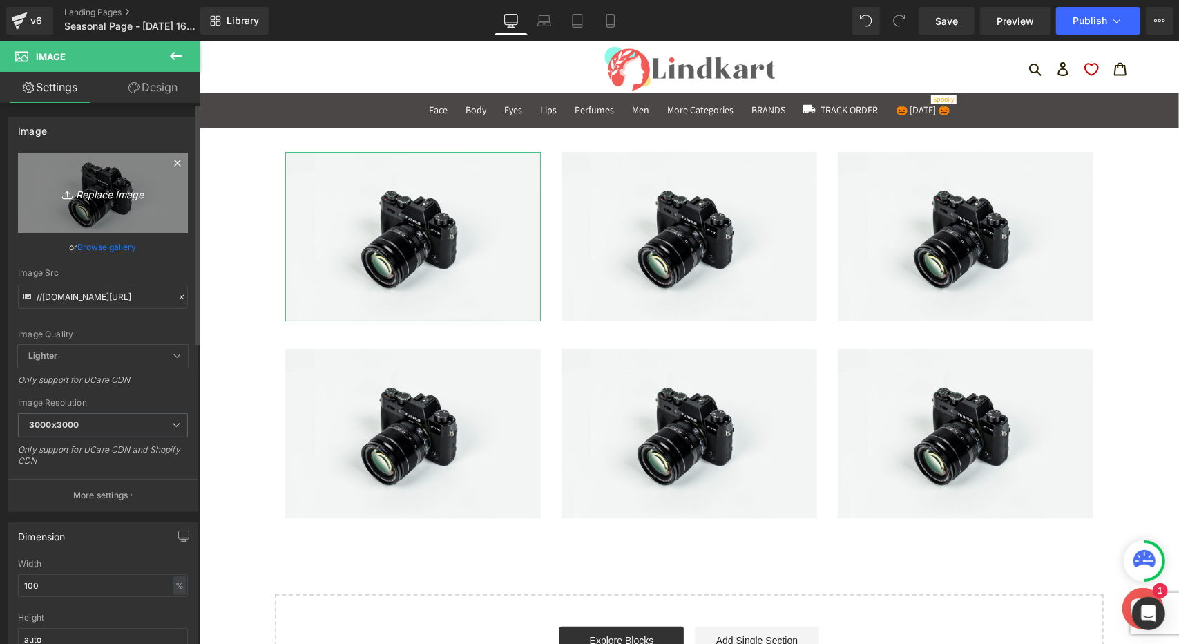
click at [102, 194] on icon "Replace Image" at bounding box center [103, 192] width 110 height 17
